Goal: Check status

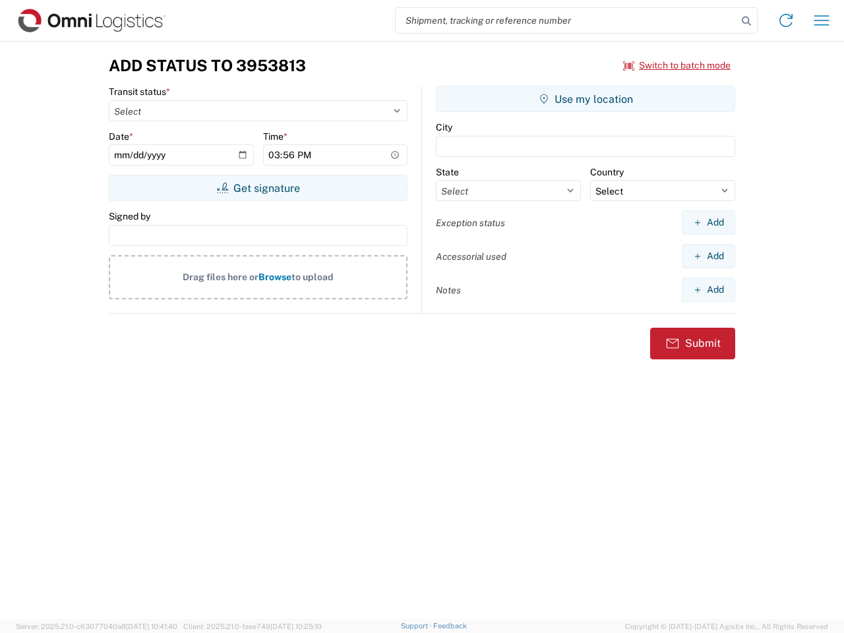
click at [567, 20] on input "search" at bounding box center [567, 20] width 342 height 25
click at [747, 21] on icon at bounding box center [746, 21] width 18 height 18
click at [786, 20] on icon at bounding box center [786, 20] width 21 height 21
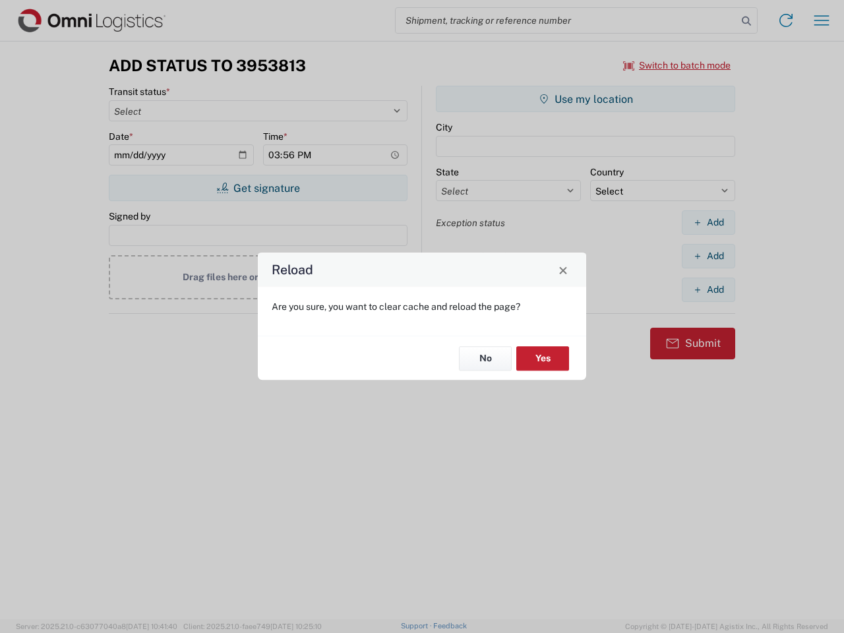
click at [822, 20] on div "Reload Are you sure, you want to clear cache and reload the page? No Yes" at bounding box center [422, 316] width 844 height 633
click at [677, 65] on div "Reload Are you sure, you want to clear cache and reload the page? No Yes" at bounding box center [422, 316] width 844 height 633
click at [258, 188] on div "Reload Are you sure, you want to clear cache and reload the page? No Yes" at bounding box center [422, 316] width 844 height 633
click at [586, 99] on div "Reload Are you sure, you want to clear cache and reload the page? No Yes" at bounding box center [422, 316] width 844 height 633
click at [708, 222] on div "Reload Are you sure, you want to clear cache and reload the page? No Yes" at bounding box center [422, 316] width 844 height 633
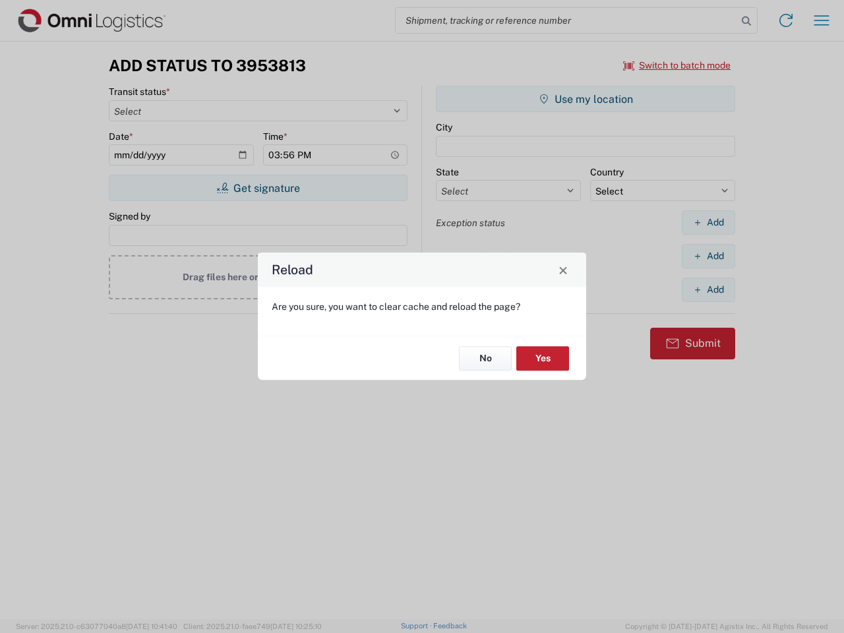
click at [708, 256] on div "Reload Are you sure, you want to clear cache and reload the page? No Yes" at bounding box center [422, 316] width 844 height 633
click at [708, 290] on div "Reload Are you sure, you want to clear cache and reload the page? No Yes" at bounding box center [422, 316] width 844 height 633
